Goal: Task Accomplishment & Management: Use online tool/utility

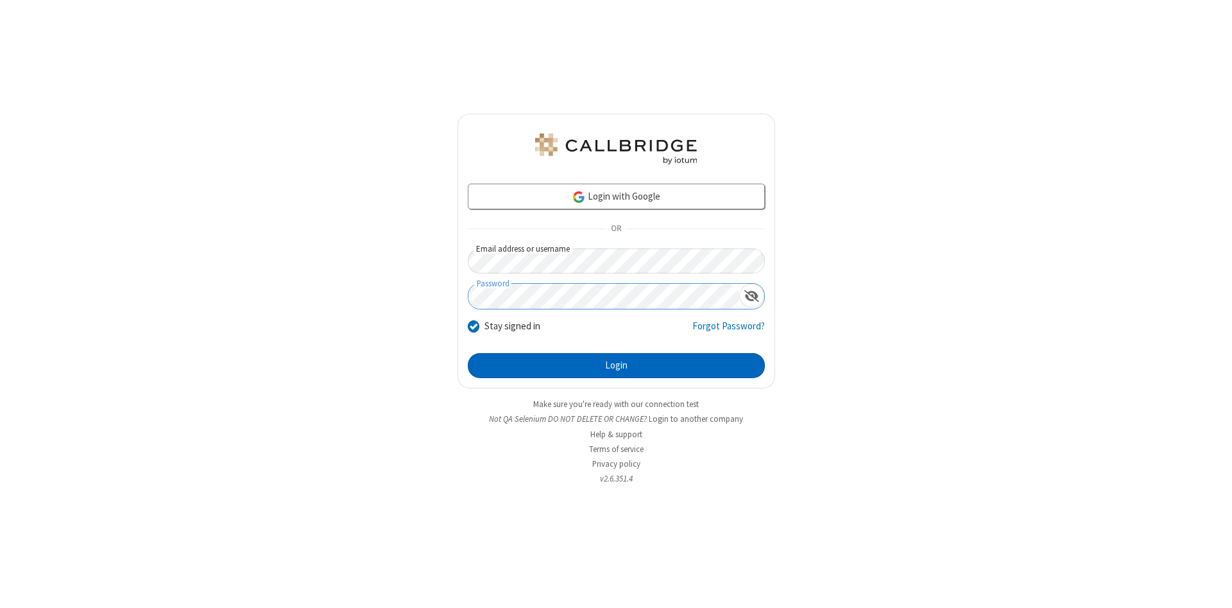
click at [616, 366] on button "Login" at bounding box center [616, 366] width 297 height 26
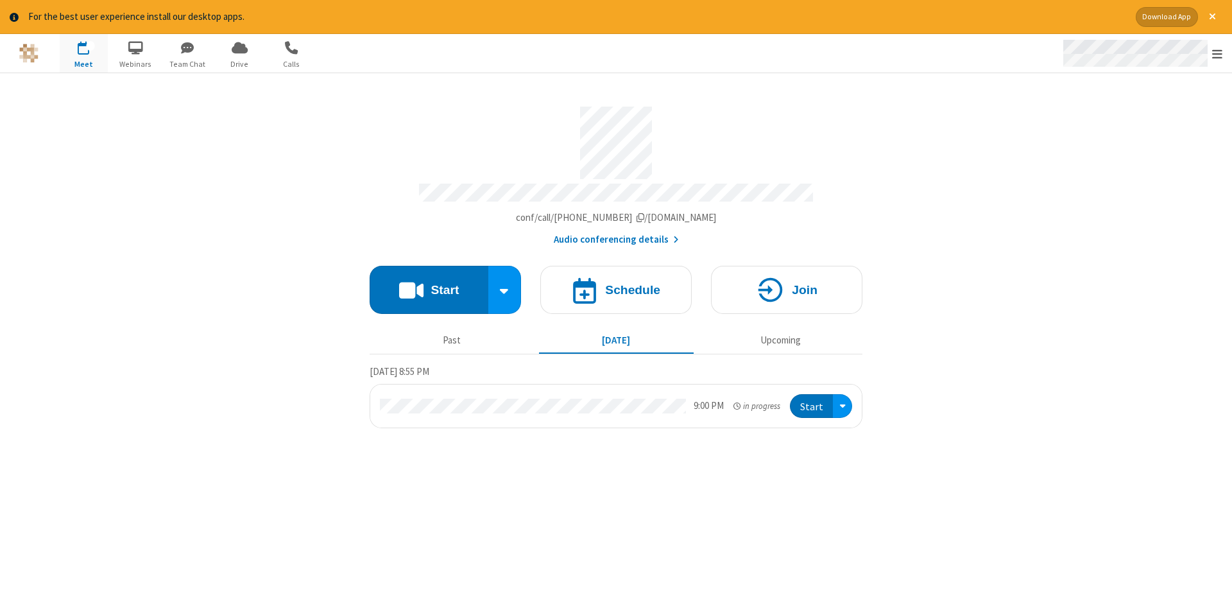
click at [1217, 54] on span "Open menu" at bounding box center [1217, 53] width 10 height 13
click at [239, 64] on span "Drive" at bounding box center [240, 64] width 48 height 12
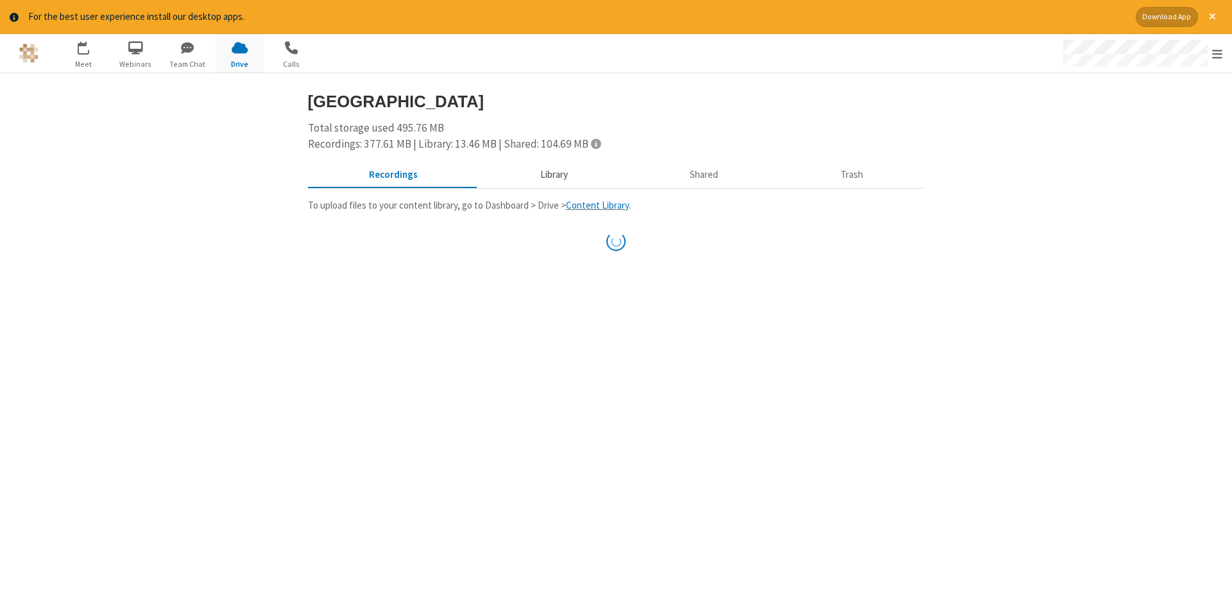
click at [552, 174] on button "Library" at bounding box center [554, 174] width 150 height 24
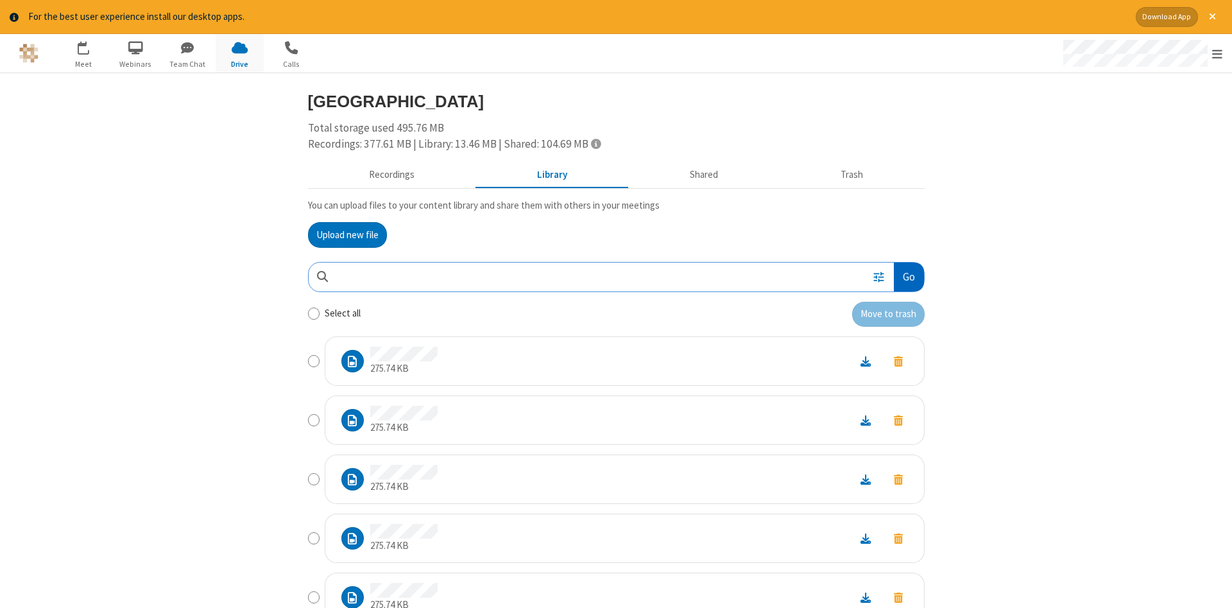
click at [908, 277] on button "Go" at bounding box center [909, 276] width 30 height 29
click at [347, 234] on button "Upload new file" at bounding box center [347, 235] width 79 height 26
